Goal: Task Accomplishment & Management: Manage account settings

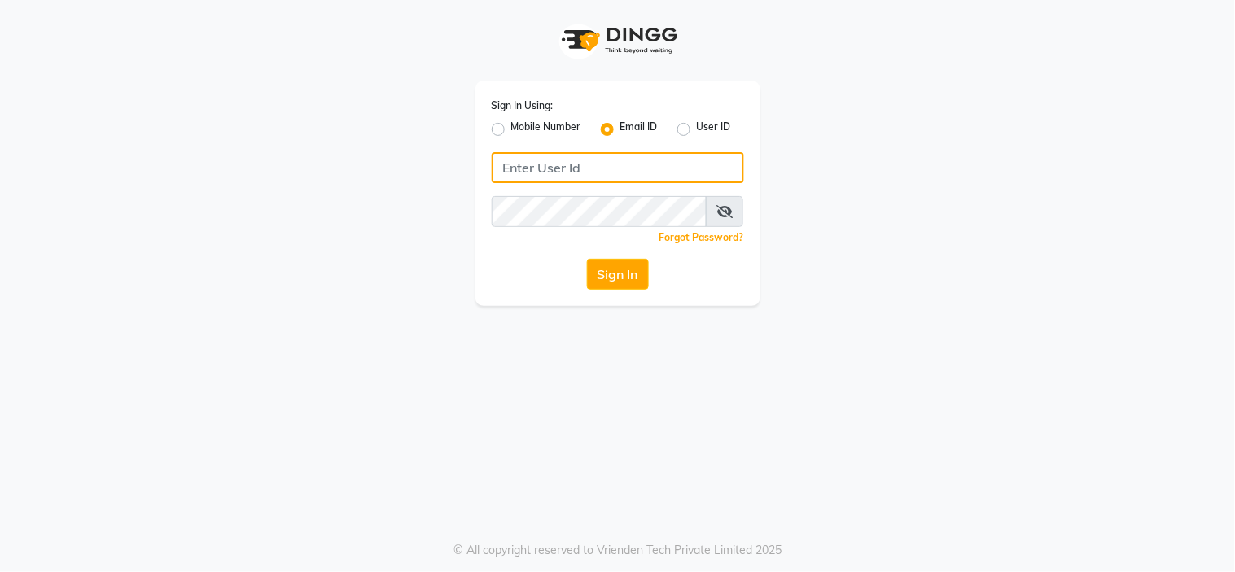
type input "[EMAIL_ADDRESS][DOMAIN_NAME]"
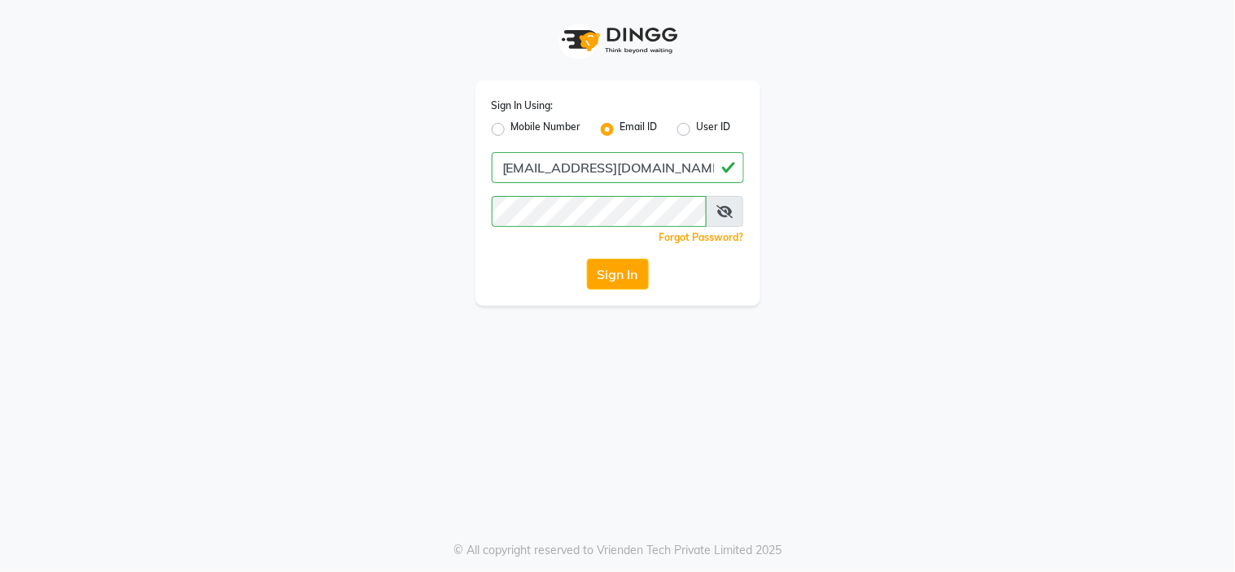
click at [111, 233] on app-login "Sign In Using: Mobile Number Email ID User ID [EMAIL_ADDRESS][DOMAIN_NAME] Reme…" at bounding box center [617, 153] width 1235 height 306
click at [614, 269] on button "Sign In" at bounding box center [618, 274] width 62 height 31
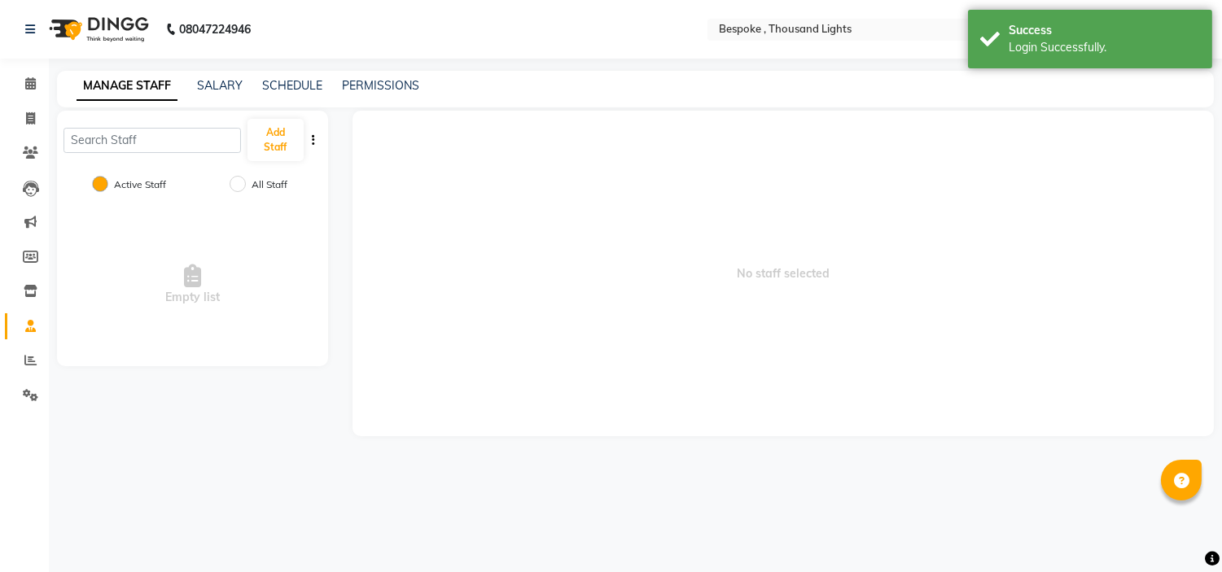
select select "en"
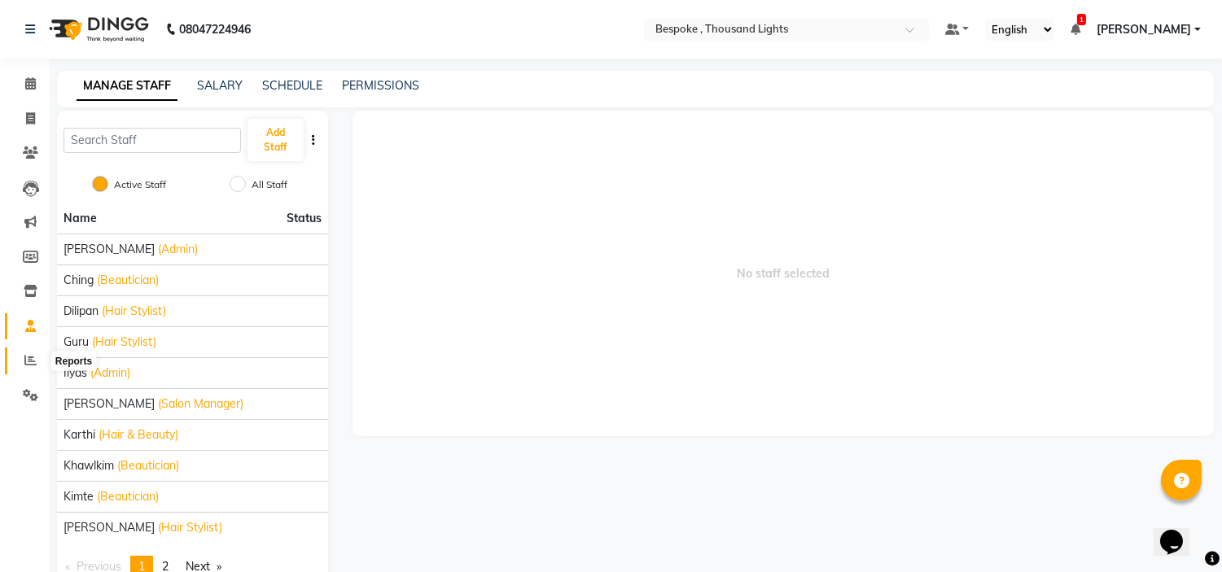
drag, startPoint x: 21, startPoint y: 366, endPoint x: 479, endPoint y: 29, distance: 568.1
click at [21, 366] on span at bounding box center [30, 361] width 28 height 19
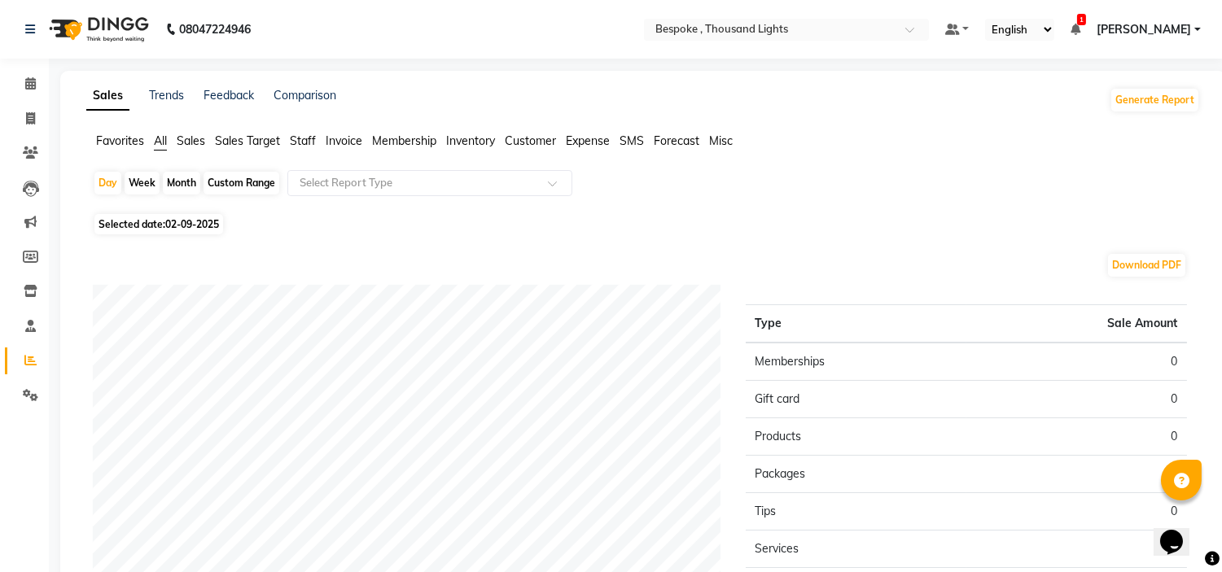
click at [182, 143] on span "Sales" at bounding box center [191, 140] width 28 height 15
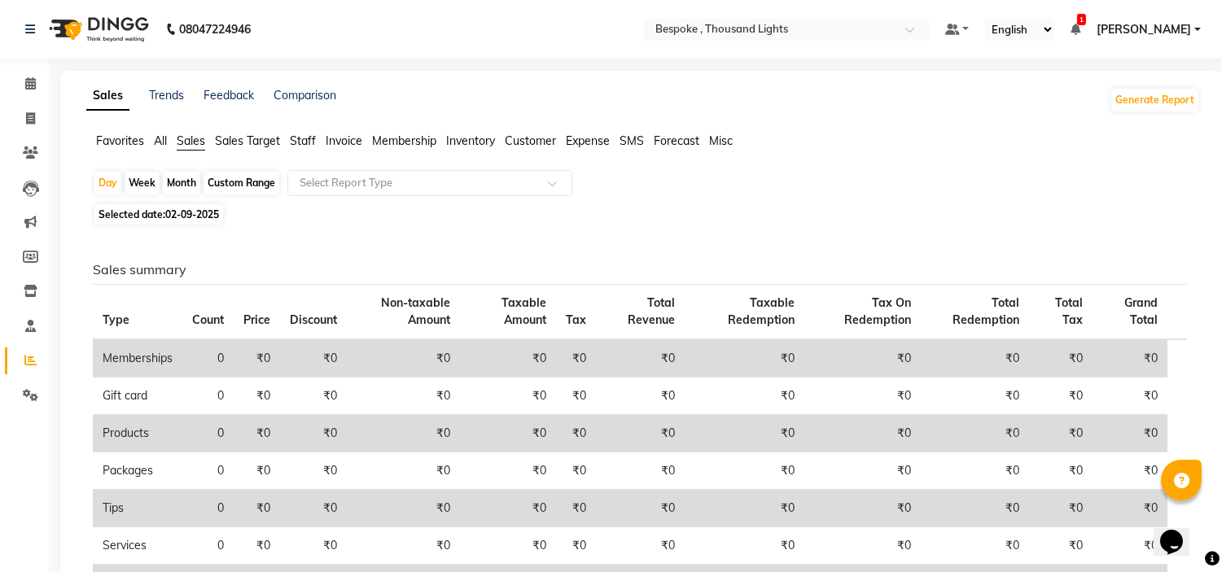
click at [174, 181] on div "Month" at bounding box center [181, 183] width 37 height 23
select select "9"
select select "2025"
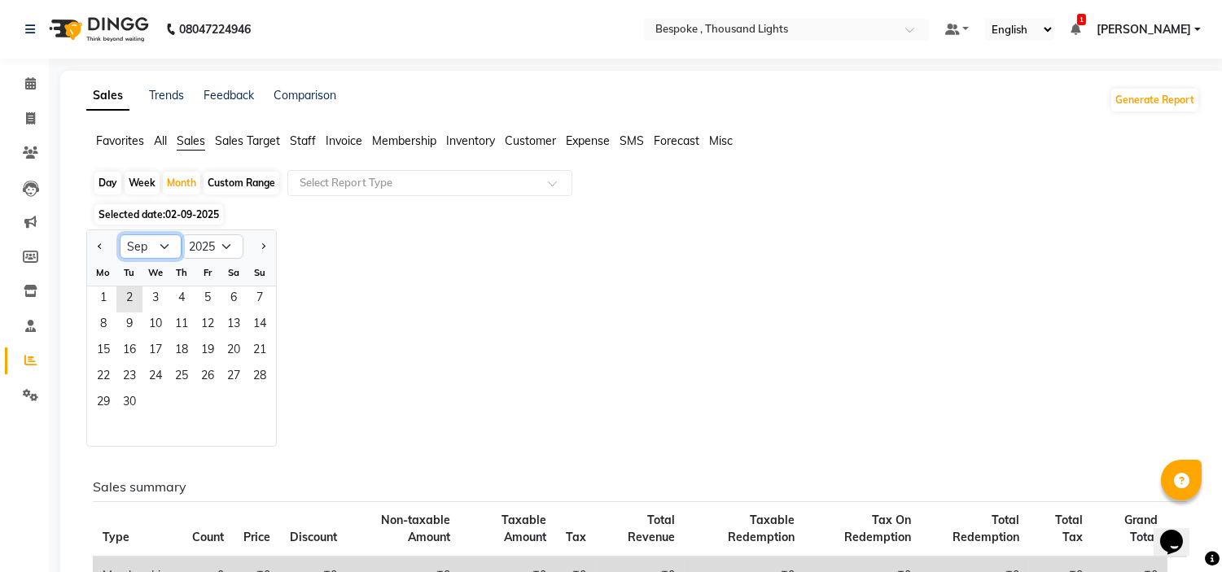
click at [168, 245] on select "Jan Feb Mar Apr May Jun [DATE] Aug Sep Oct Nov Dec" at bounding box center [151, 246] width 62 height 24
select select "6"
click at [120, 234] on select "Jan Feb Mar Apr May Jun [DATE] Aug Sep Oct Nov Dec" at bounding box center [151, 246] width 62 height 24
click at [260, 301] on span "1" at bounding box center [260, 299] width 26 height 26
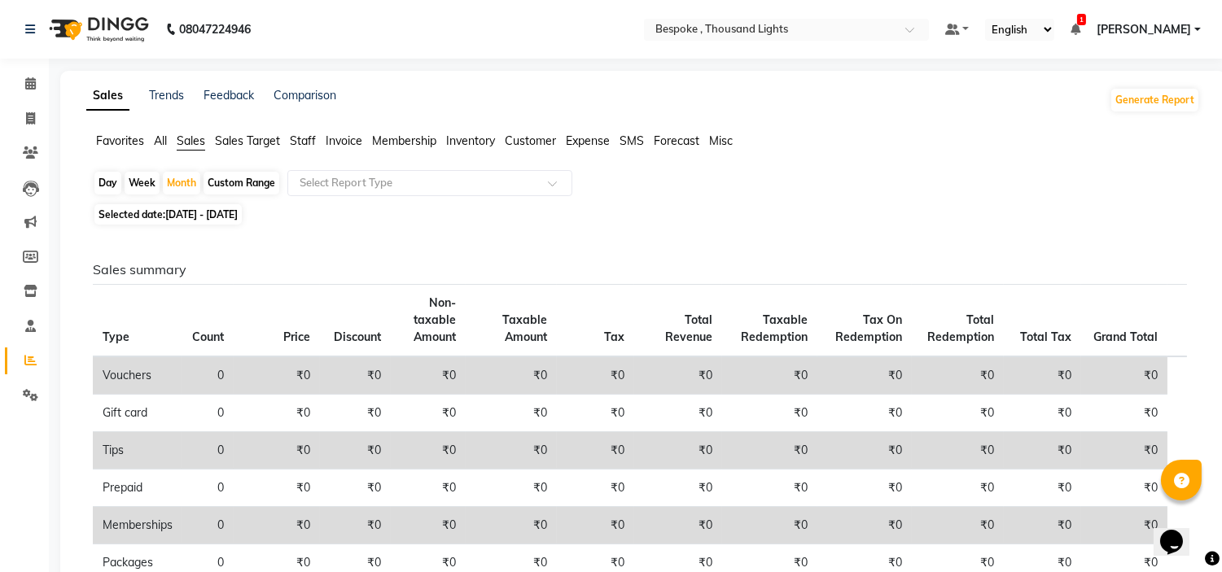
click at [525, 279] on div "Sales summary Type Count Price Discount Non-taxable Amount Taxable Amount Tax T…" at bounding box center [640, 484] width 1118 height 445
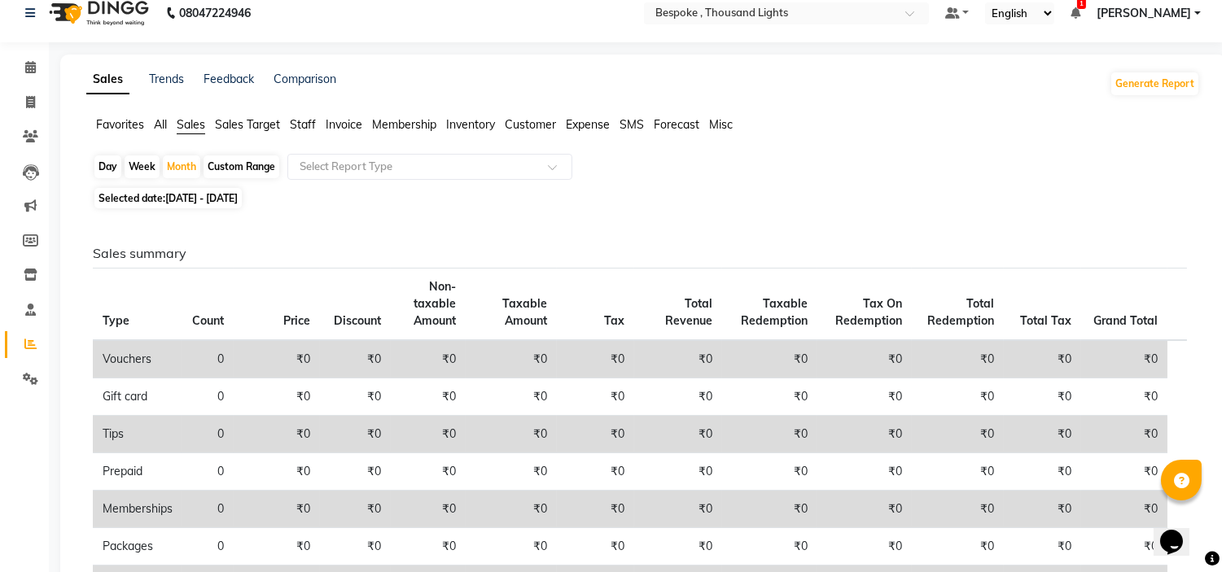
scroll to position [2, 0]
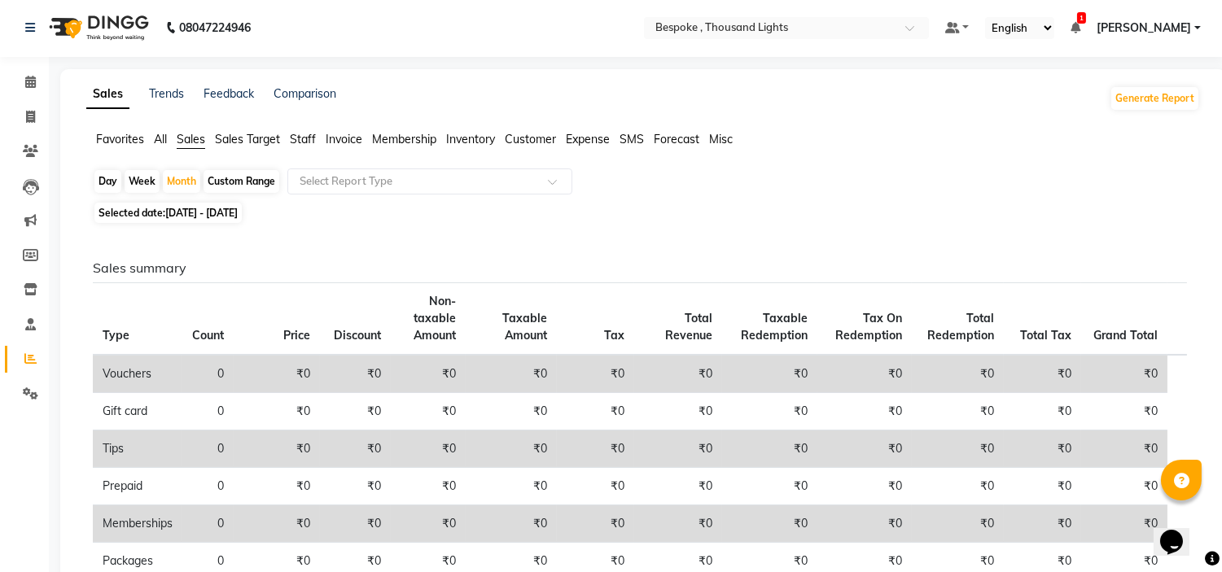
click at [188, 209] on span "[DATE] - [DATE]" at bounding box center [201, 213] width 72 height 12
select select "6"
select select "2025"
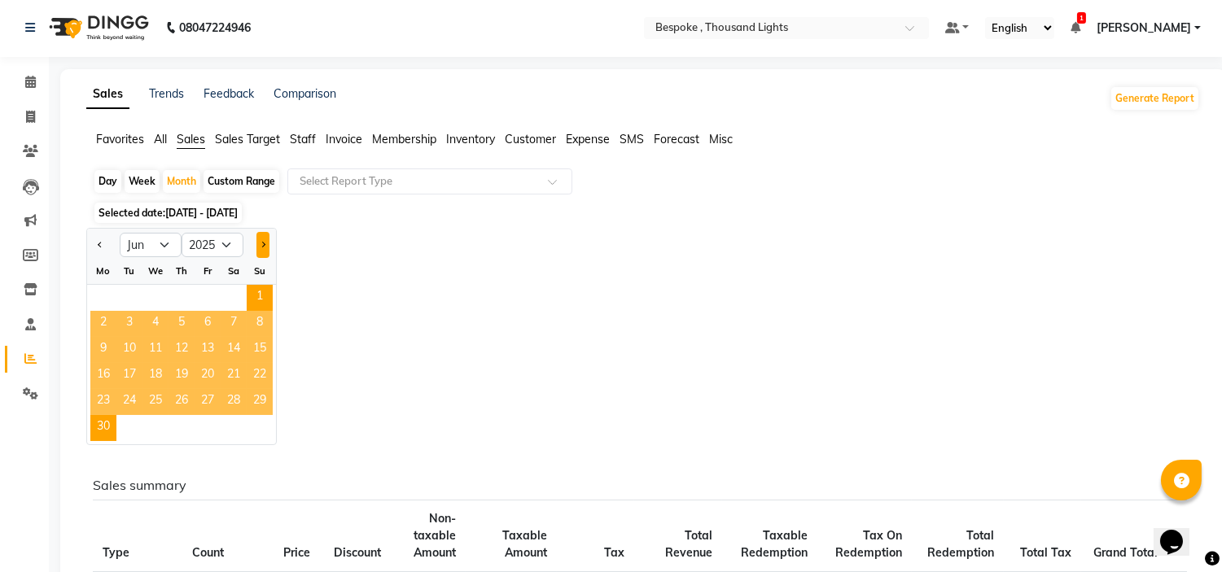
click at [262, 248] on button "Next month" at bounding box center [262, 245] width 13 height 26
select select "7"
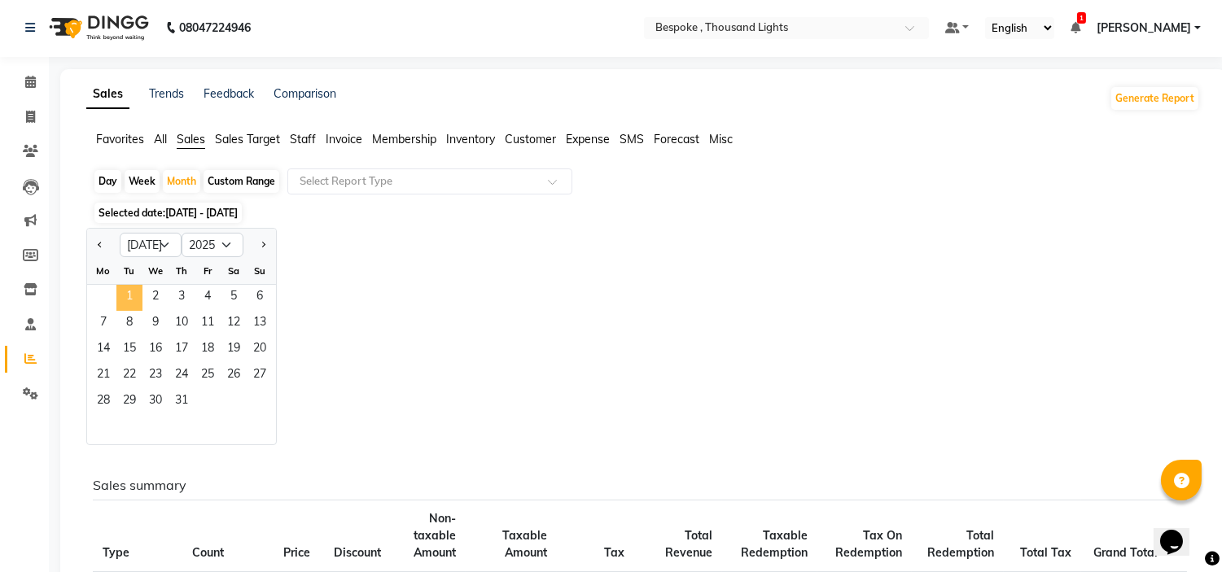
drag, startPoint x: 129, startPoint y: 302, endPoint x: 190, endPoint y: 270, distance: 69.5
click at [128, 302] on span "1" at bounding box center [129, 298] width 26 height 26
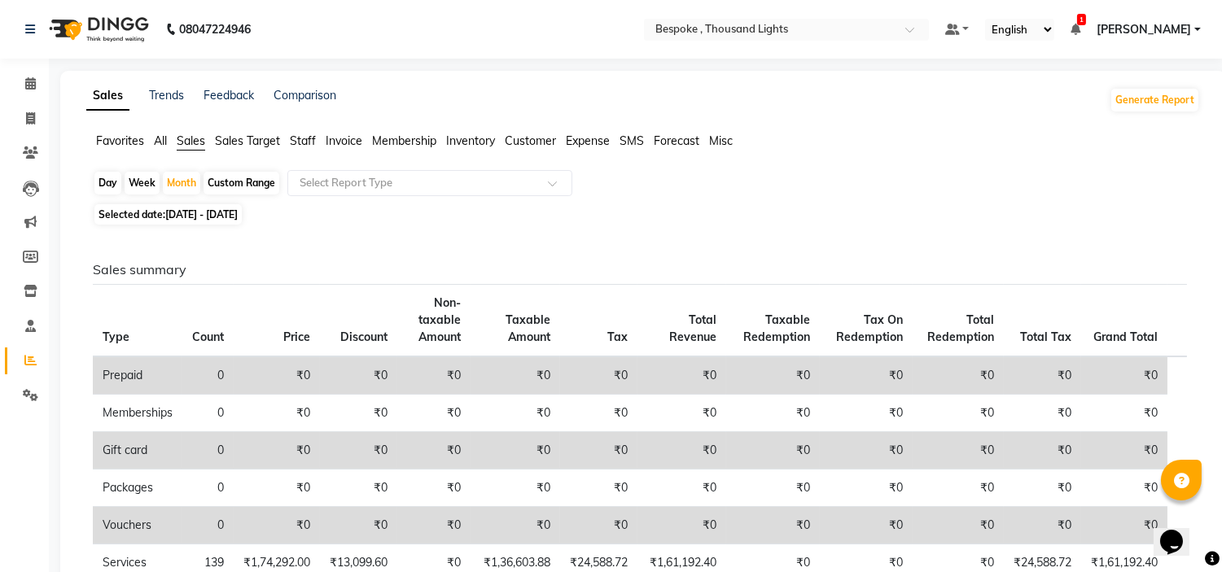
click at [1056, 152] on div "Favorites All Sales Sales Target Staff Invoice Membership Inventory Customer Ex…" at bounding box center [643, 148] width 1138 height 31
click at [177, 181] on div "Month" at bounding box center [181, 183] width 37 height 23
select select "7"
select select "2025"
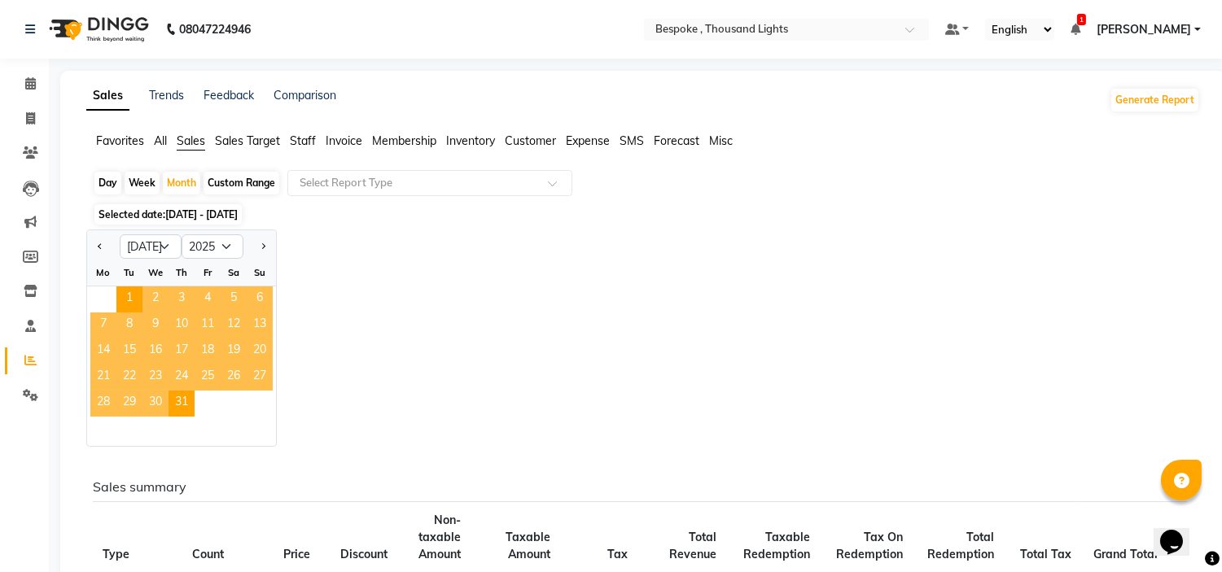
click at [272, 251] on div at bounding box center [259, 247] width 33 height 26
click at [266, 251] on button "Next month" at bounding box center [262, 247] width 13 height 26
select select "8"
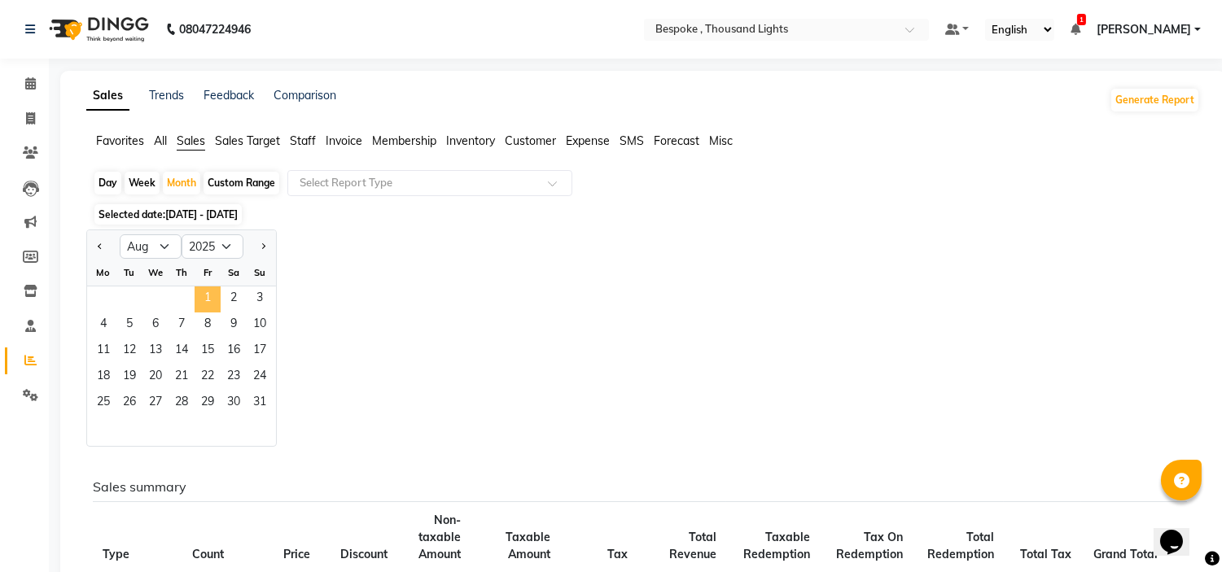
click at [209, 301] on span "1" at bounding box center [208, 299] width 26 height 26
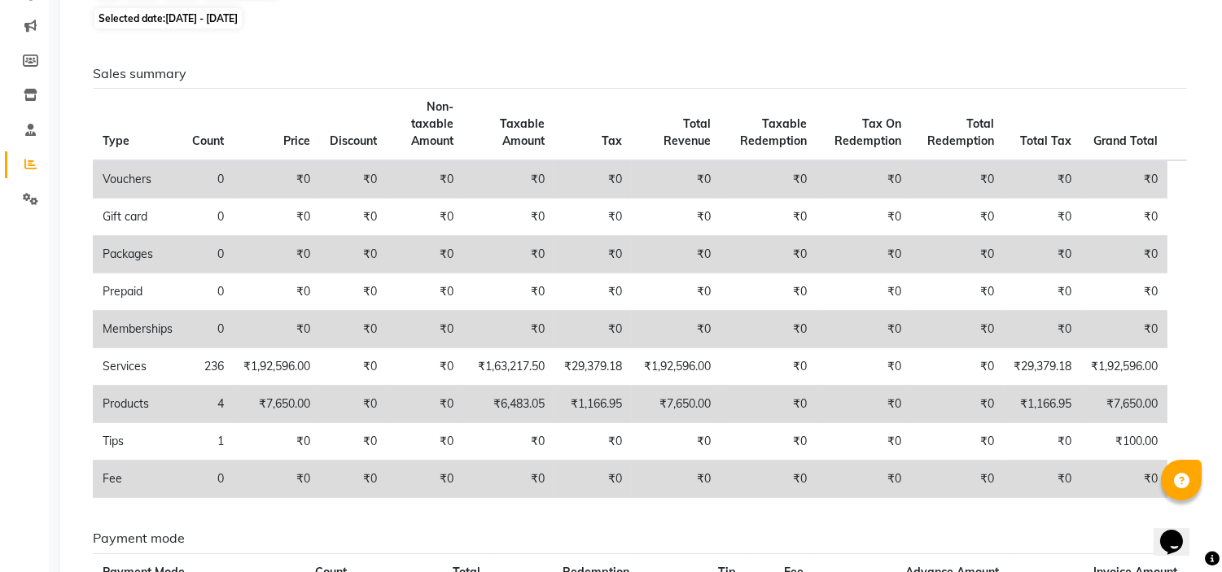
scroll to position [59, 0]
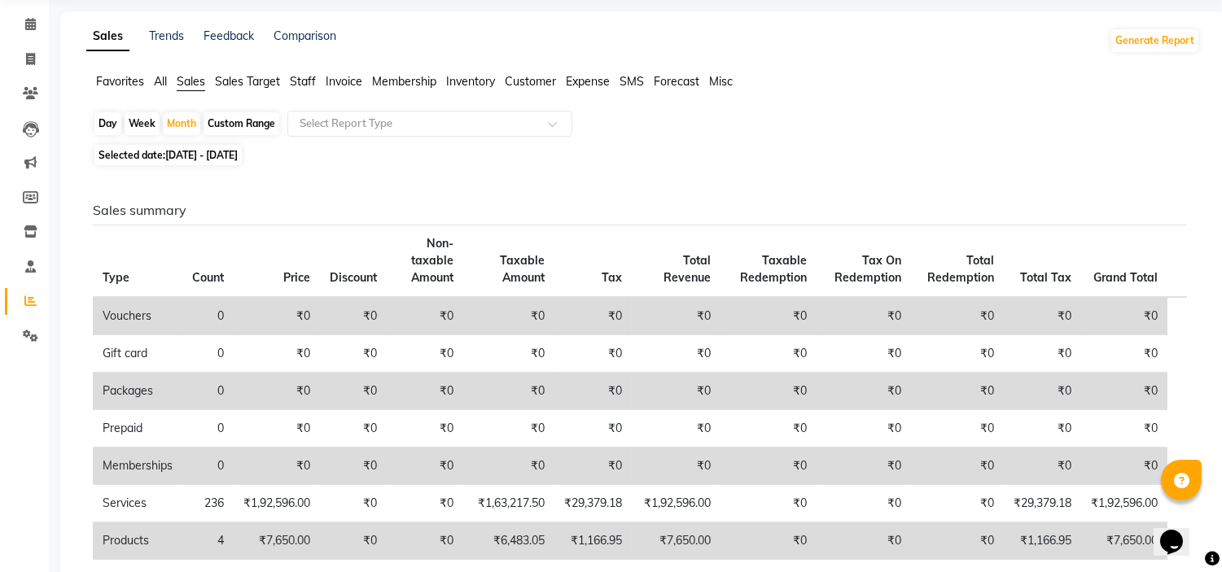
click at [209, 165] on span "Selected date: [DATE] - [DATE]" at bounding box center [167, 155] width 147 height 20
select select "8"
select select "2025"
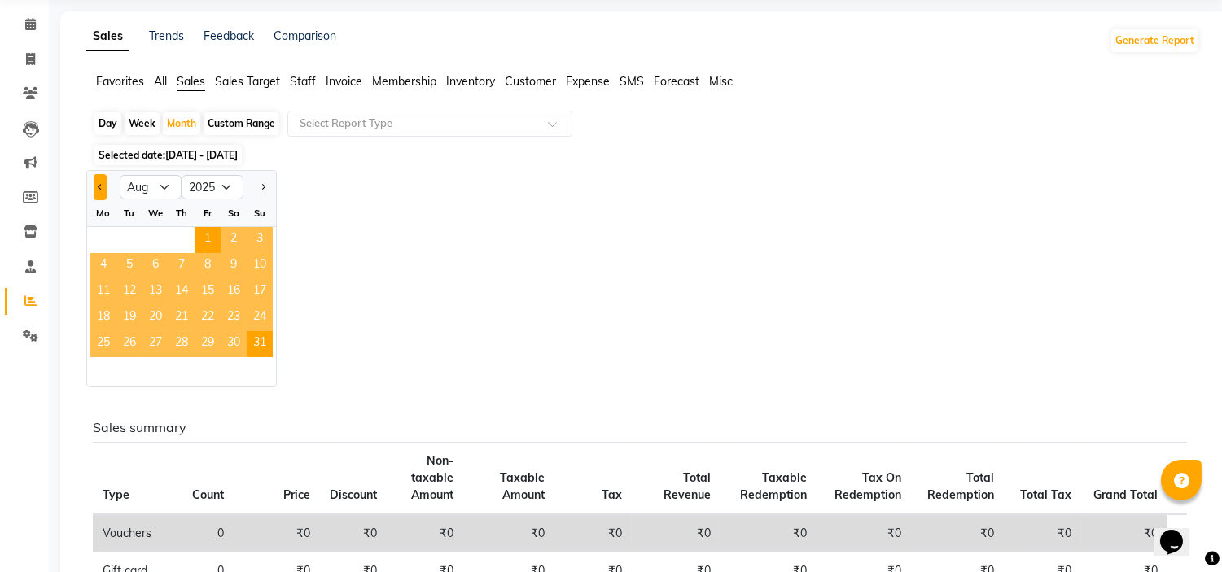
click at [102, 185] on span "Previous month" at bounding box center [101, 187] width 6 height 6
select select "7"
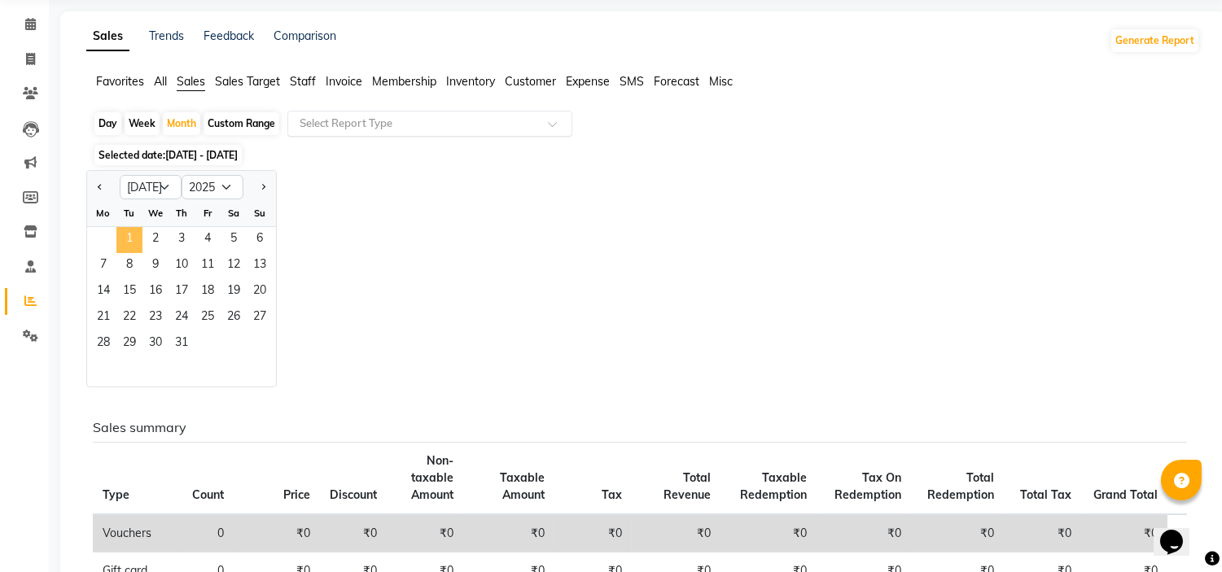
drag, startPoint x: 128, startPoint y: 233, endPoint x: 516, endPoint y: 183, distance: 391.4
click at [128, 232] on span "1" at bounding box center [129, 240] width 26 height 26
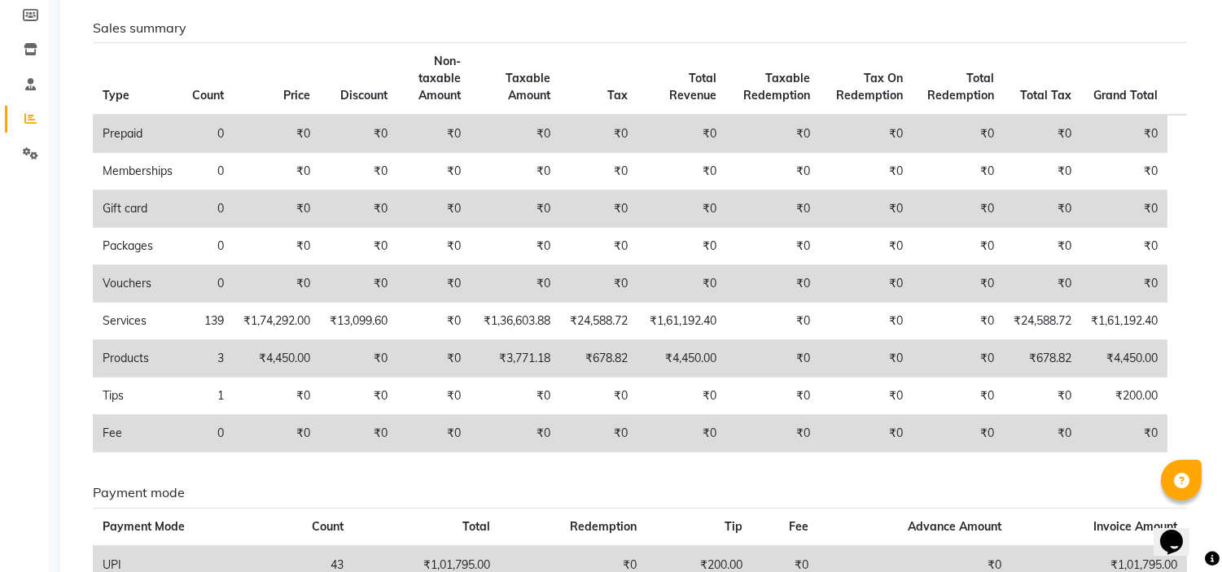
scroll to position [0, 0]
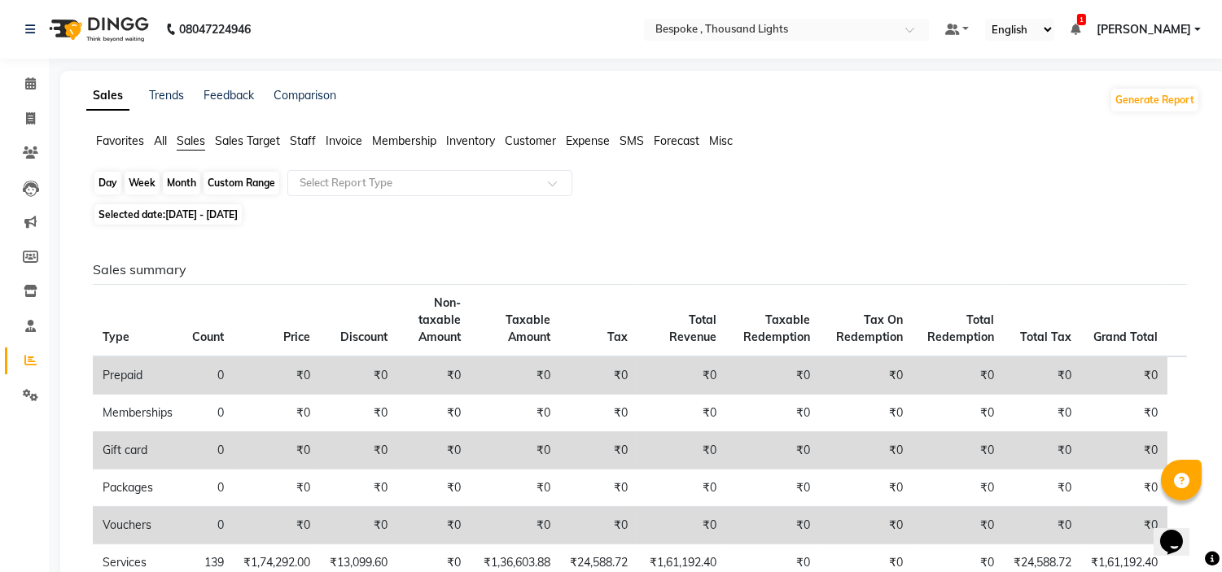
click at [181, 190] on div "Month" at bounding box center [181, 183] width 37 height 23
select select "7"
select select "2025"
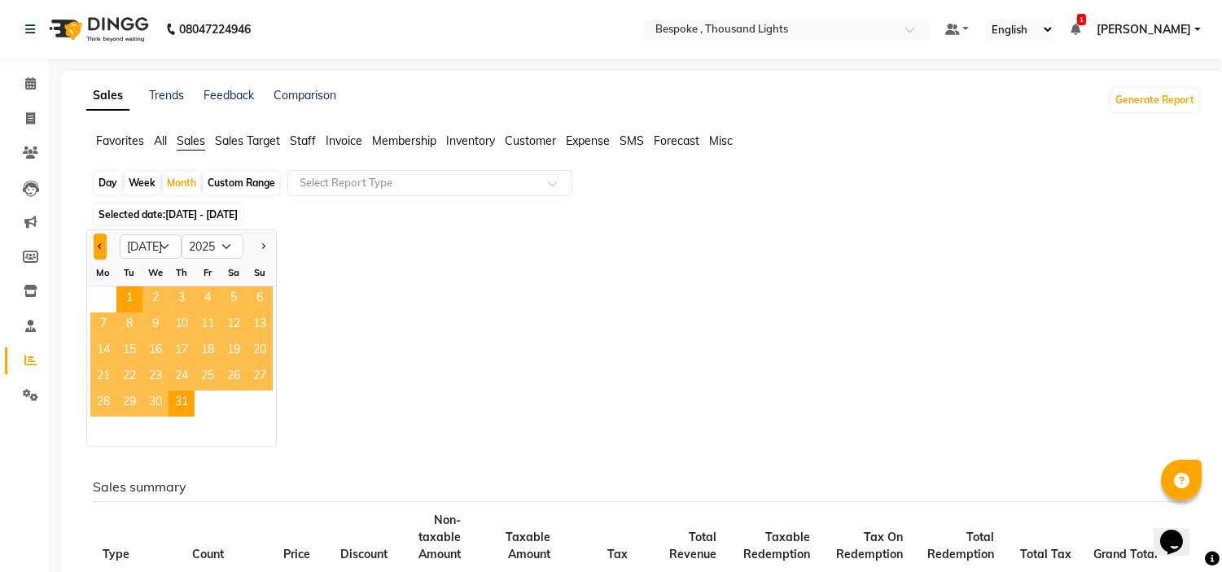
click at [98, 249] on button "Previous month" at bounding box center [100, 247] width 13 height 26
select select "6"
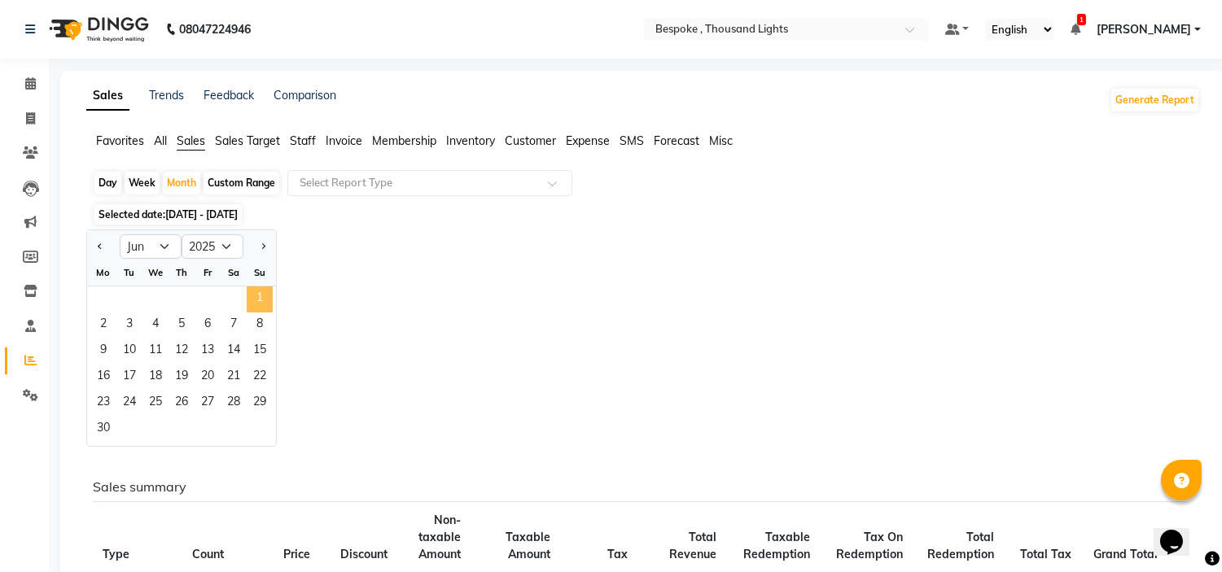
click at [263, 303] on span "1" at bounding box center [260, 299] width 26 height 26
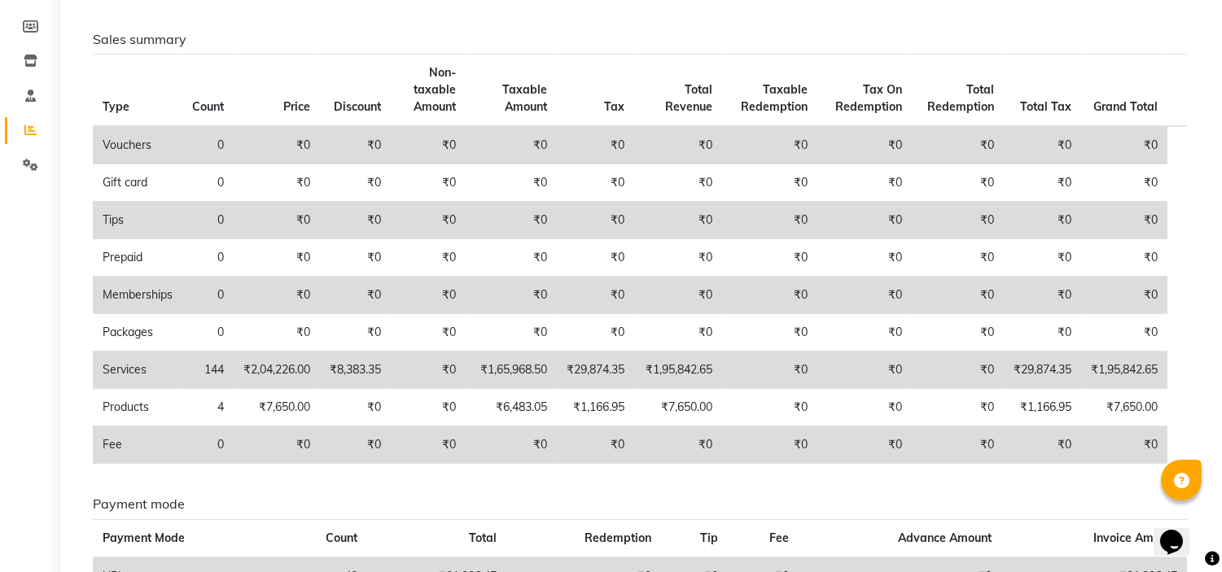
scroll to position [77, 0]
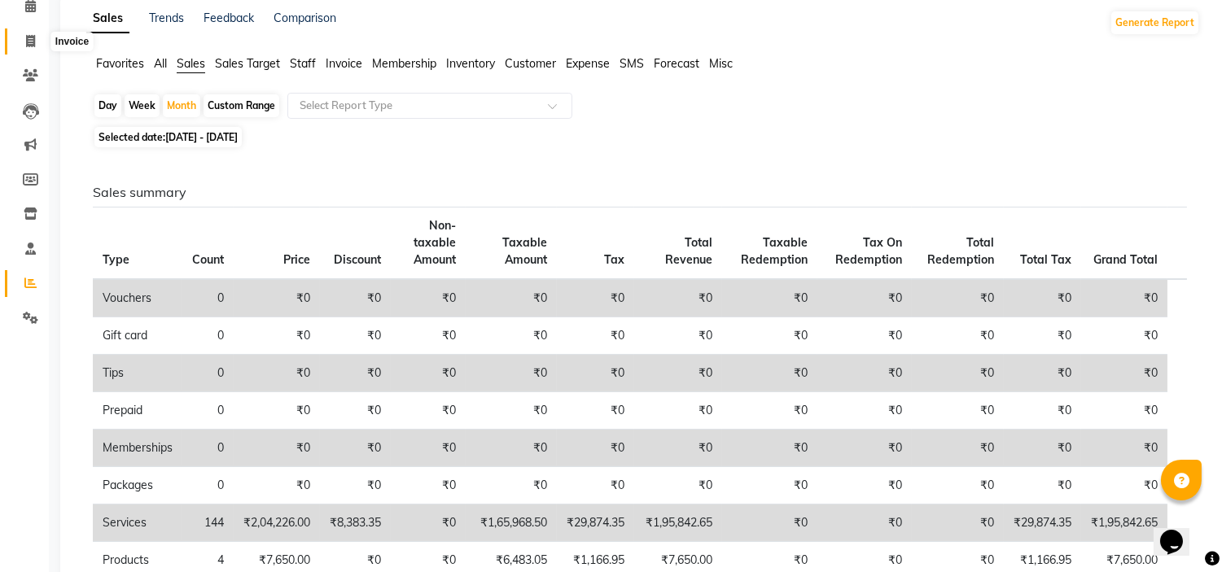
drag, startPoint x: 28, startPoint y: 35, endPoint x: 251, endPoint y: 55, distance: 223.1
click at [28, 35] on icon at bounding box center [30, 41] width 9 height 12
select select "8177"
select select "service"
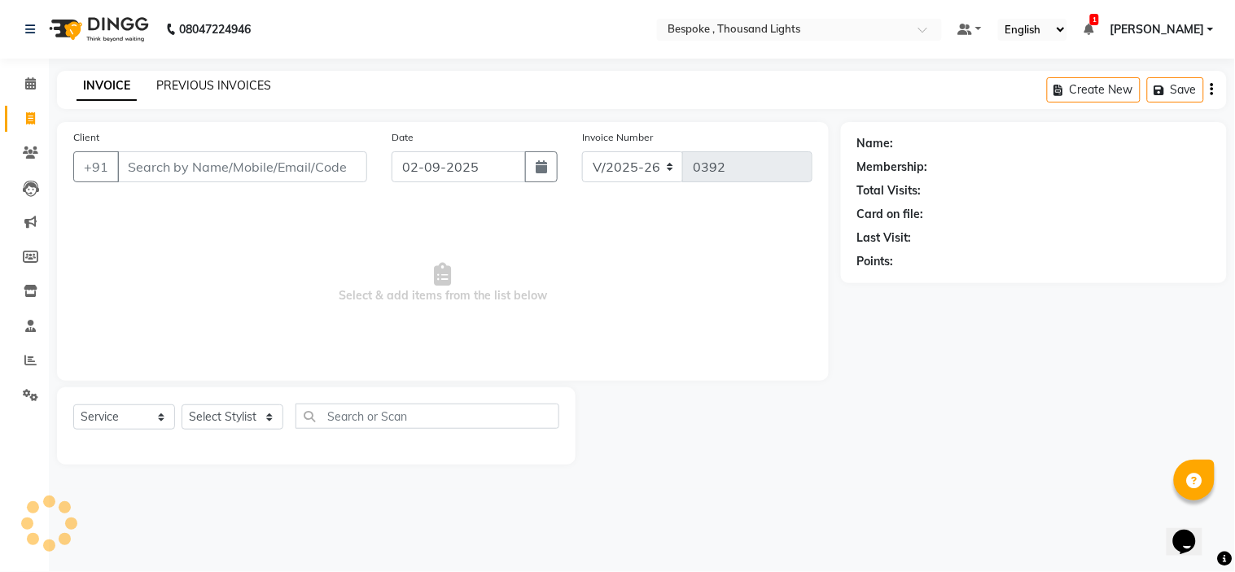
click at [238, 84] on link "PREVIOUS INVOICES" at bounding box center [213, 85] width 115 height 15
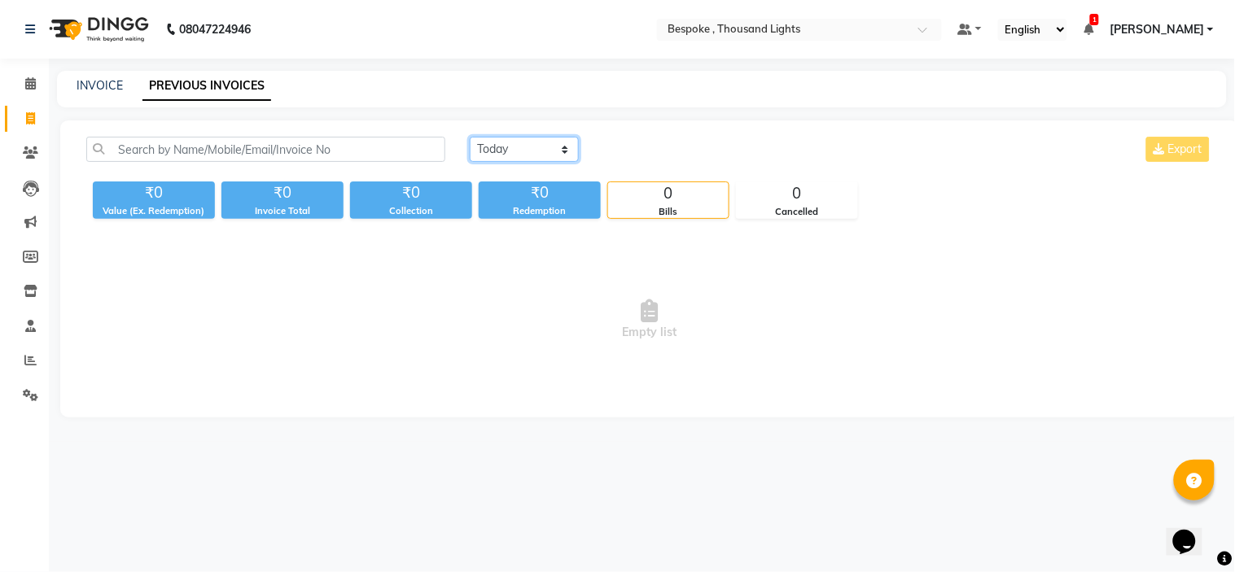
click at [536, 142] on select "[DATE] [DATE] Custom Range" at bounding box center [524, 149] width 109 height 25
select select "range"
click at [470, 137] on select "[DATE] [DATE] Custom Range" at bounding box center [524, 149] width 109 height 25
click at [698, 143] on input "02-09-2025" at bounding box center [657, 149] width 114 height 23
select select "9"
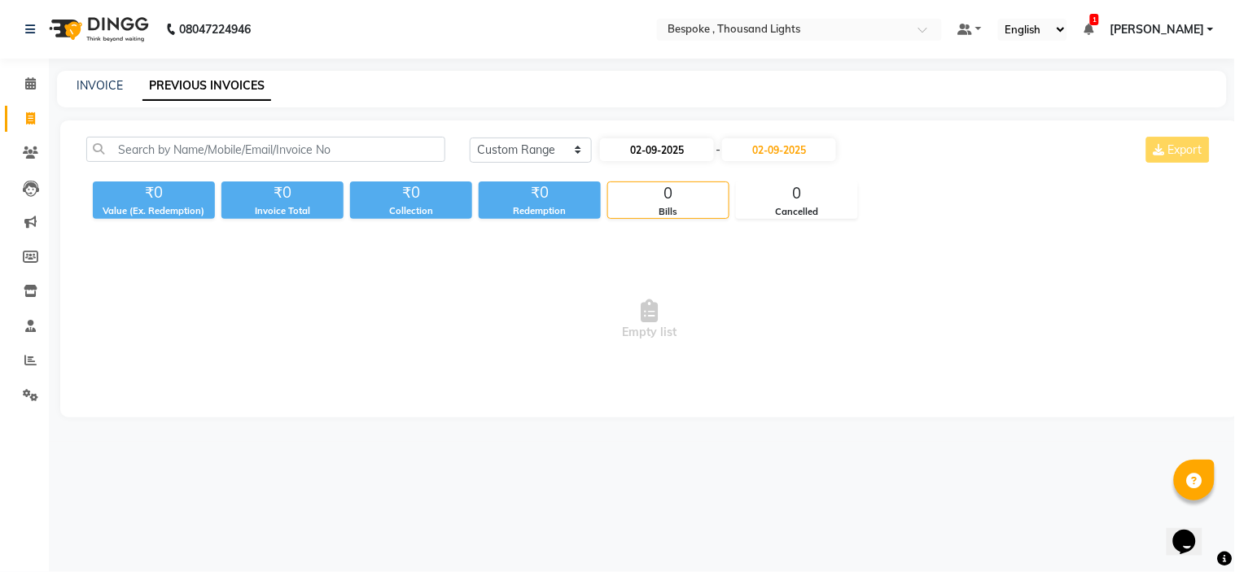
select select "2025"
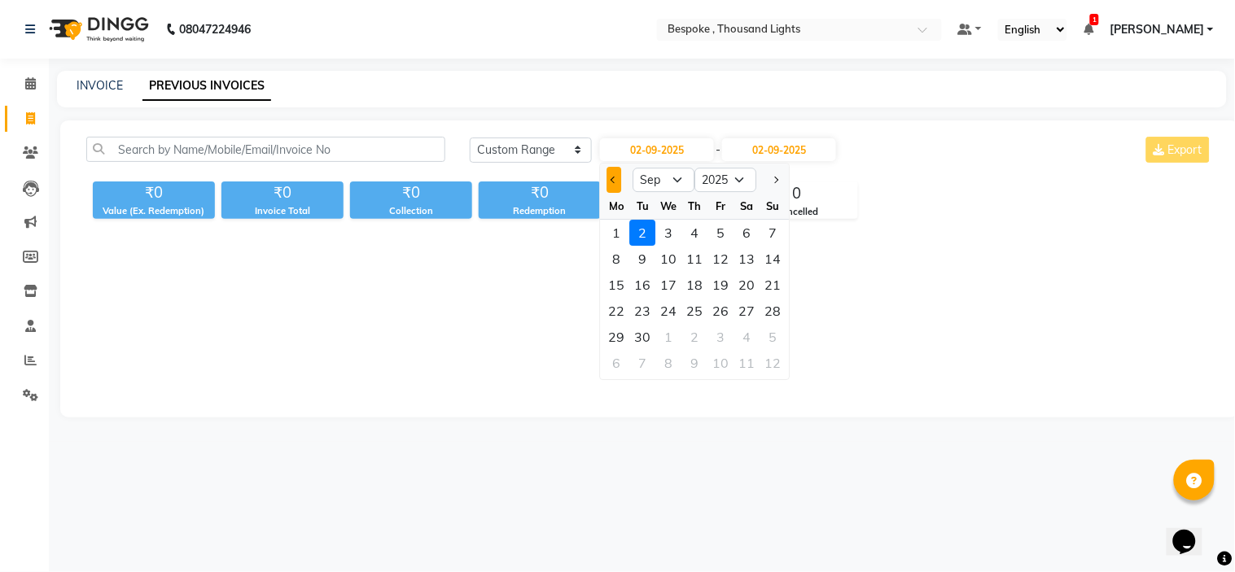
click at [614, 180] on span "Previous month" at bounding box center [614, 180] width 7 height 7
click at [614, 179] on span "Previous month" at bounding box center [614, 180] width 7 height 7
select select "6"
click at [775, 234] on div "1" at bounding box center [773, 233] width 26 height 26
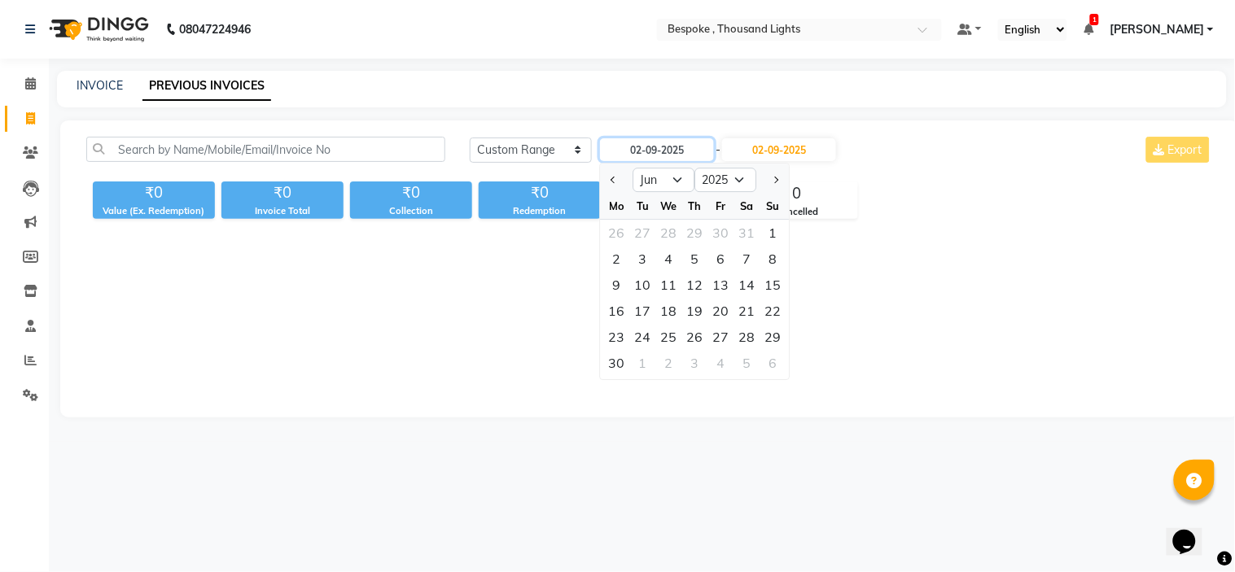
type input "[DATE]"
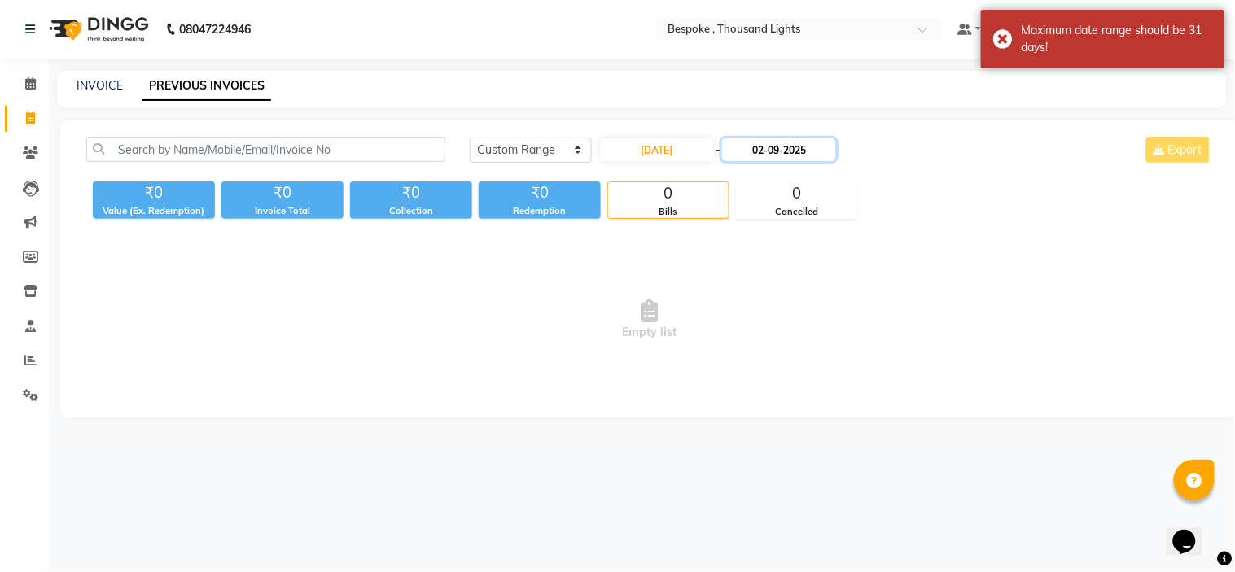
click at [776, 156] on input "02-09-2025" at bounding box center [779, 149] width 114 height 23
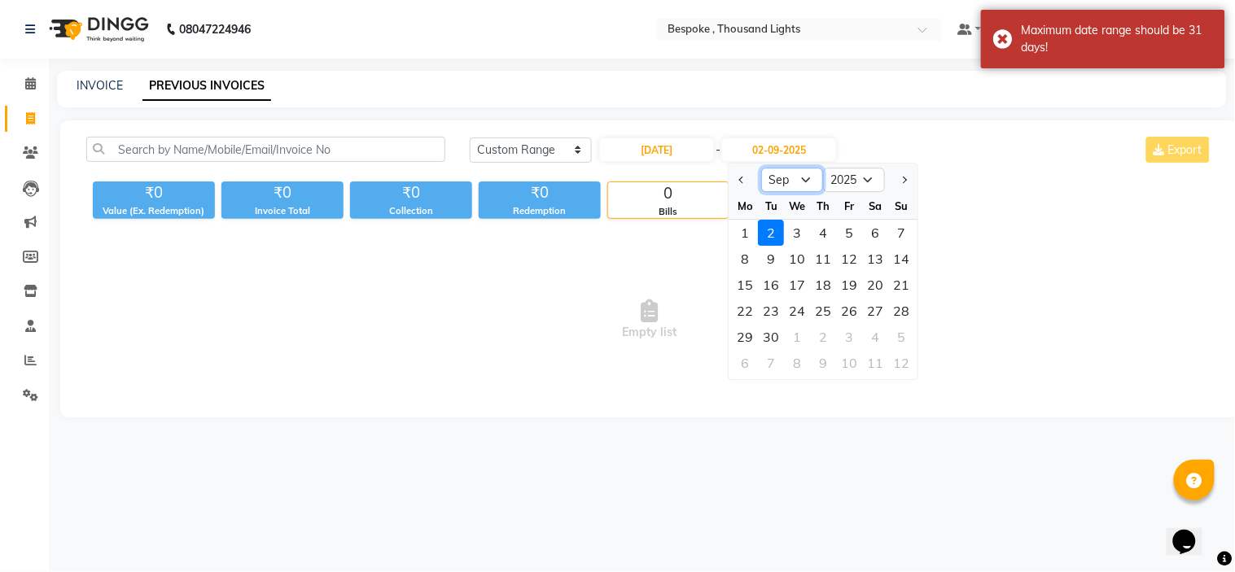
click at [801, 188] on select "Jun [DATE] Aug Sep Oct Nov Dec" at bounding box center [793, 180] width 62 height 24
select select "6"
click at [762, 168] on select "Jun [DATE] Aug Sep Oct Nov Dec" at bounding box center [793, 180] width 62 height 24
click at [741, 352] on div "30" at bounding box center [745, 363] width 26 height 26
type input "[DATE]"
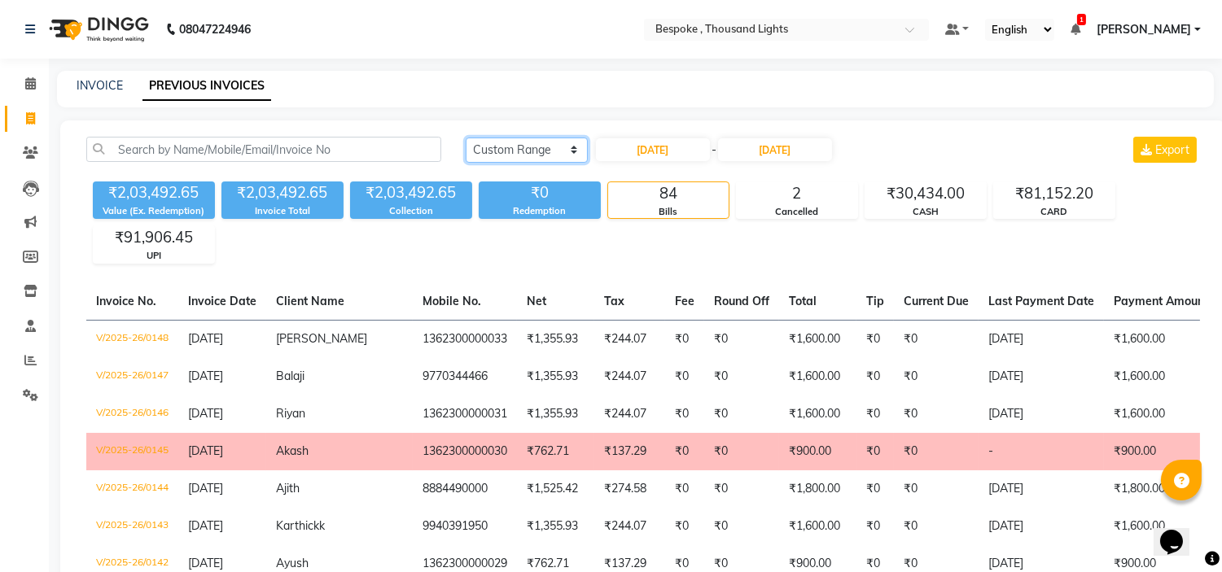
click at [554, 142] on select "[DATE] [DATE] Custom Range" at bounding box center [527, 150] width 122 height 25
select select "[DATE]"
click at [466, 138] on select "[DATE] [DATE] Custom Range" at bounding box center [527, 150] width 122 height 25
